Goal: Information Seeking & Learning: Learn about a topic

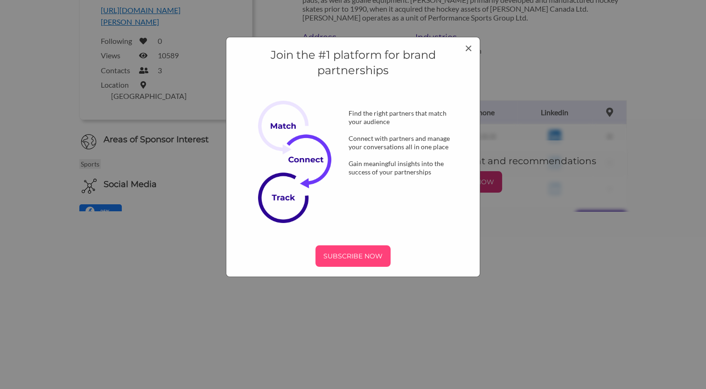
click at [341, 257] on p "SUBSCRIBE NOW" at bounding box center [353, 256] width 68 height 14
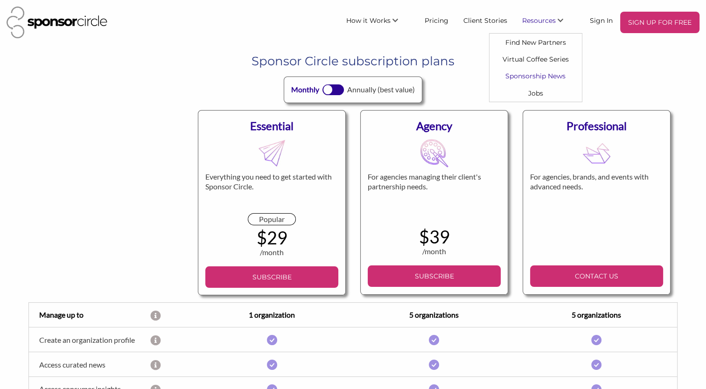
click at [498, 78] on link "Sponsorship News" at bounding box center [535, 76] width 92 height 17
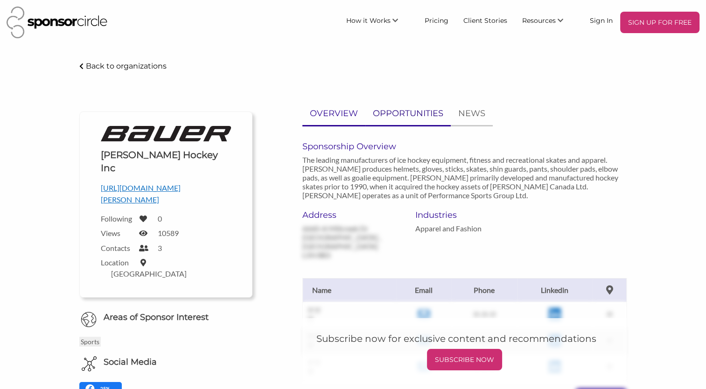
click at [394, 116] on p "OPPORTUNITIES" at bounding box center [408, 114] width 70 height 14
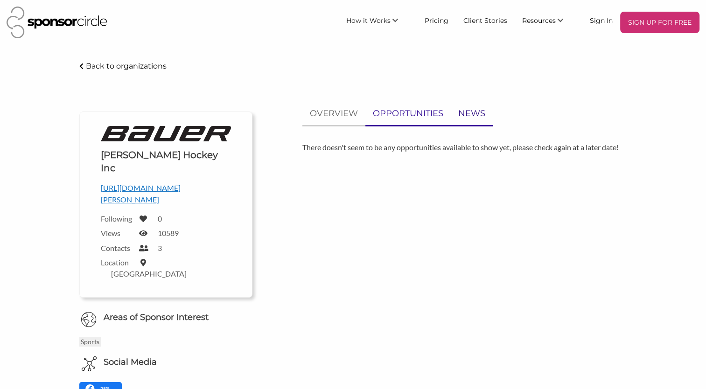
click at [459, 109] on p "NEWS" at bounding box center [471, 114] width 27 height 14
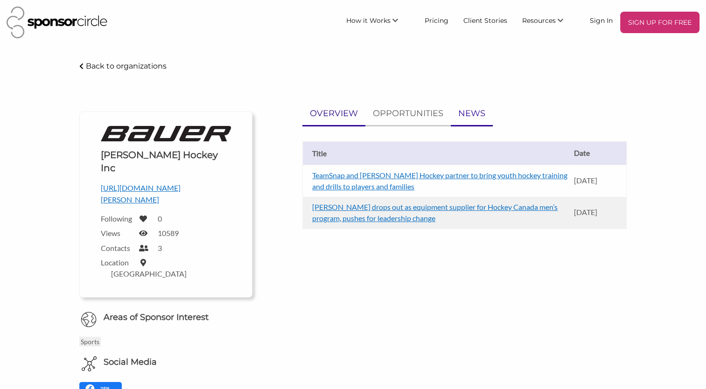
click at [325, 108] on p "OVERVIEW" at bounding box center [334, 114] width 48 height 14
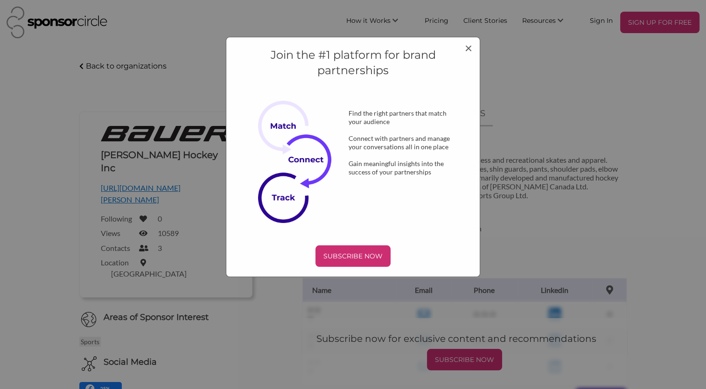
click at [472, 115] on div "Join the #1 platform for brand partnerships Find the right partners that match …" at bounding box center [353, 157] width 254 height 240
click at [465, 52] on span "×" at bounding box center [468, 48] width 7 height 16
